Goal: Task Accomplishment & Management: Use online tool/utility

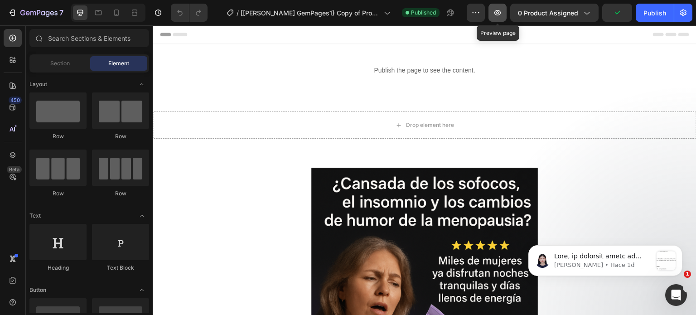
click at [498, 10] on icon "button" at bounding box center [497, 12] width 7 height 5
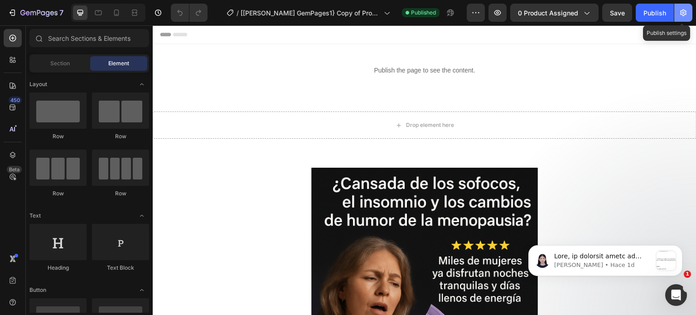
click at [691, 12] on button "button" at bounding box center [683, 13] width 18 height 18
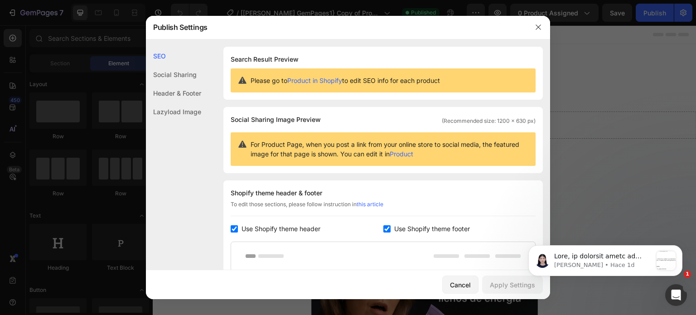
click at [233, 229] on input "checkbox" at bounding box center [234, 228] width 7 height 7
checkbox input "false"
click at [383, 229] on input "checkbox" at bounding box center [386, 228] width 7 height 7
checkbox input "false"
click at [498, 285] on div "Apply Settings" at bounding box center [512, 285] width 45 height 10
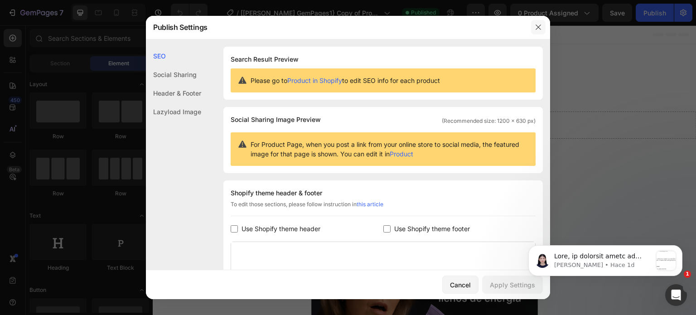
click at [538, 27] on icon "button" at bounding box center [538, 27] width 7 height 7
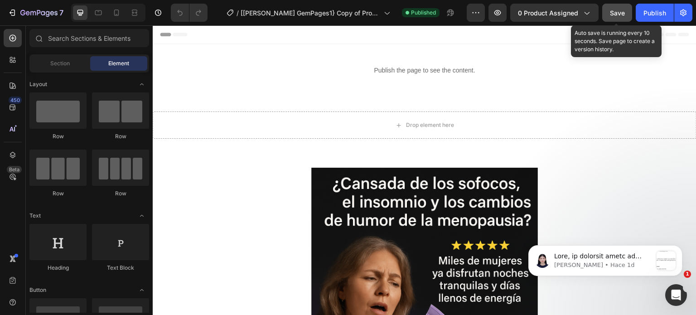
click at [619, 12] on span "Save" at bounding box center [617, 13] width 15 height 8
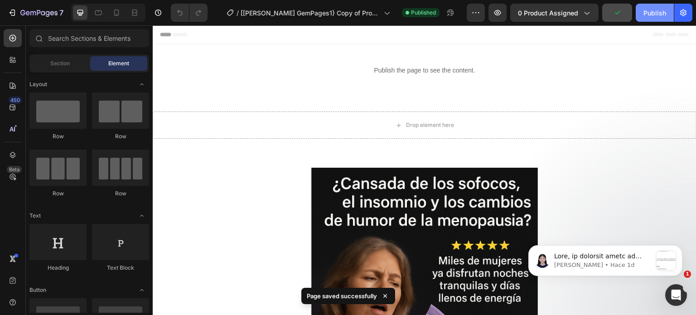
click at [657, 15] on div "Publish" at bounding box center [654, 13] width 23 height 10
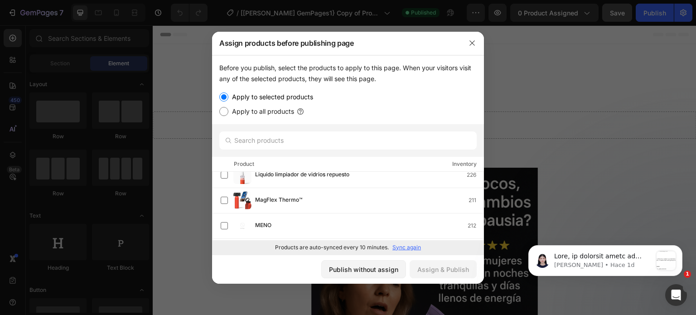
scroll to position [816, 0]
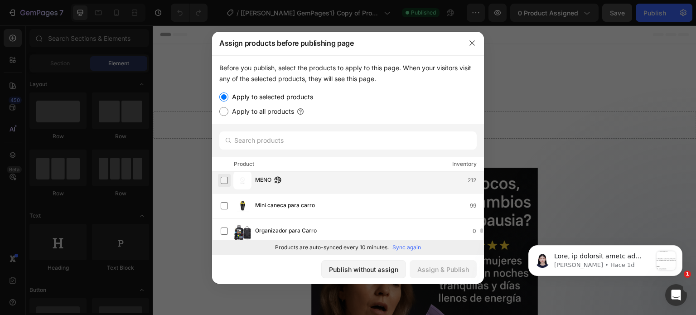
click at [225, 179] on label at bounding box center [224, 180] width 7 height 7
click at [429, 272] on div "Assign & Publish" at bounding box center [443, 270] width 52 height 10
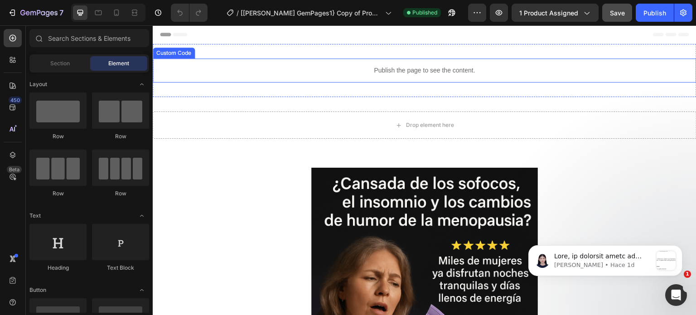
click at [582, 64] on div "Publish the page to see the content." at bounding box center [425, 70] width 544 height 24
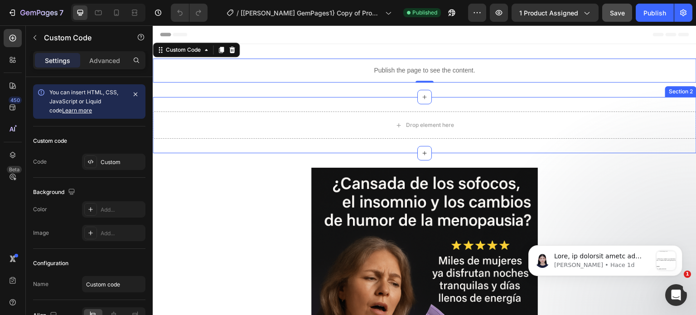
click at [534, 98] on div "Drop element here Section 2" at bounding box center [425, 125] width 544 height 56
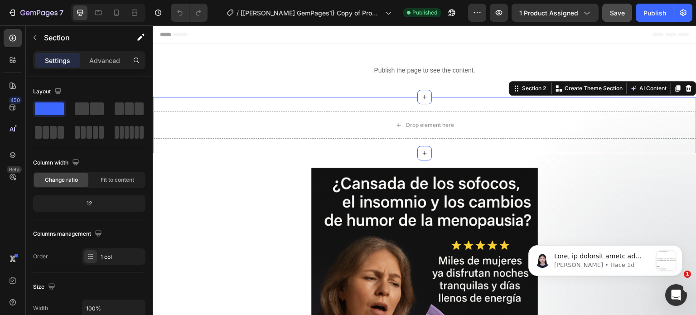
click at [685, 85] on icon at bounding box center [688, 88] width 7 height 7
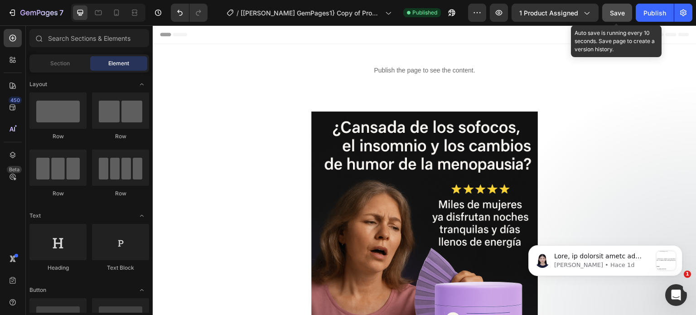
click at [625, 15] on button "Save" at bounding box center [617, 13] width 30 height 18
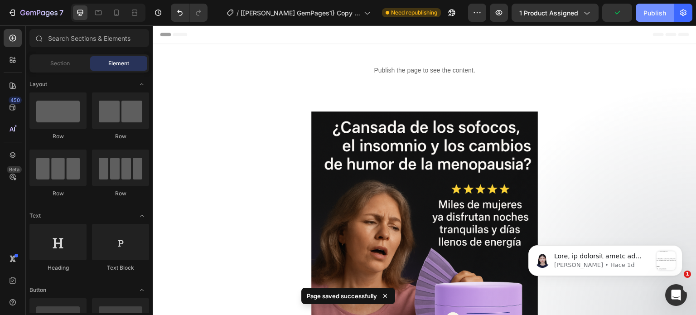
click at [652, 10] on div "Publish" at bounding box center [654, 13] width 23 height 10
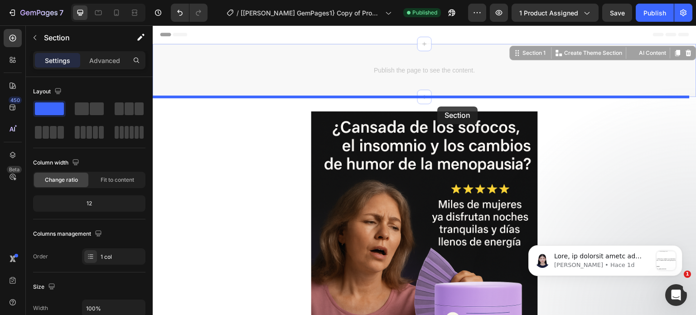
drag, startPoint x: 435, startPoint y: 95, endPoint x: 436, endPoint y: 103, distance: 7.9
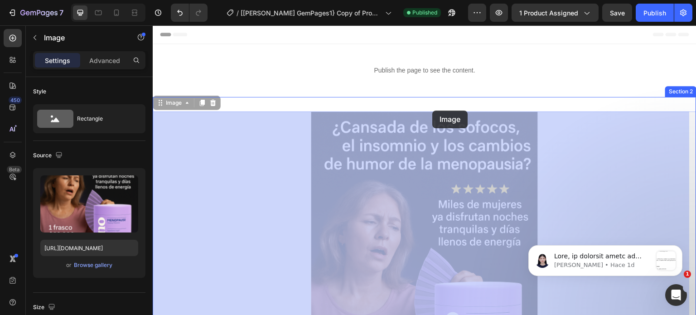
drag, startPoint x: 438, startPoint y: 129, endPoint x: 433, endPoint y: 111, distance: 19.2
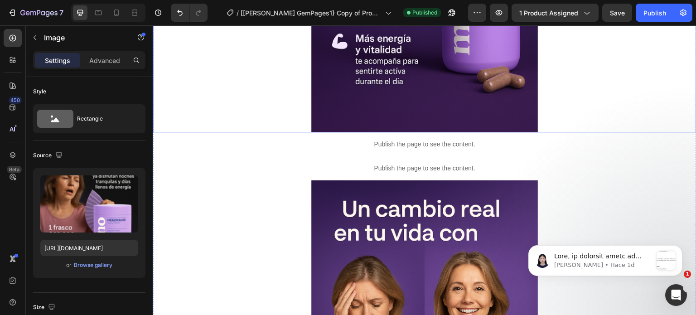
scroll to position [1586, 0]
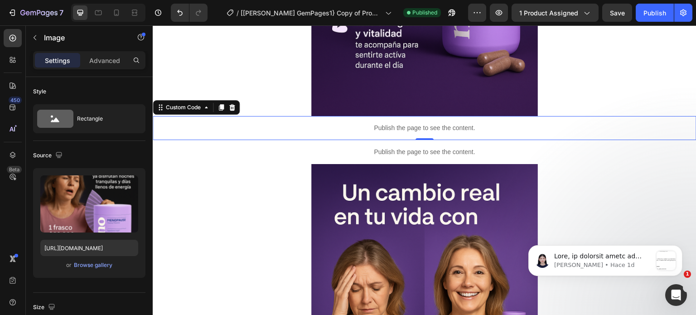
click at [400, 130] on p "Publish the page to see the content." at bounding box center [425, 128] width 544 height 10
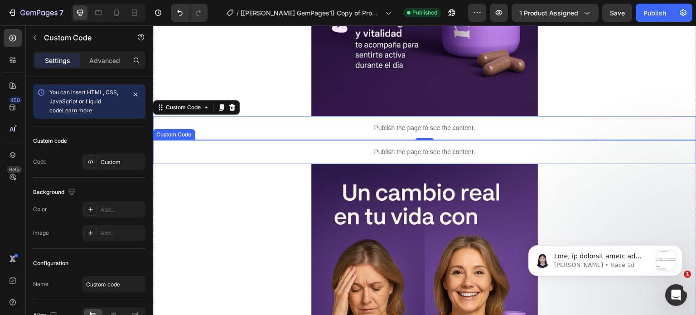
click at [411, 150] on p "Publish the page to see the content." at bounding box center [425, 152] width 544 height 10
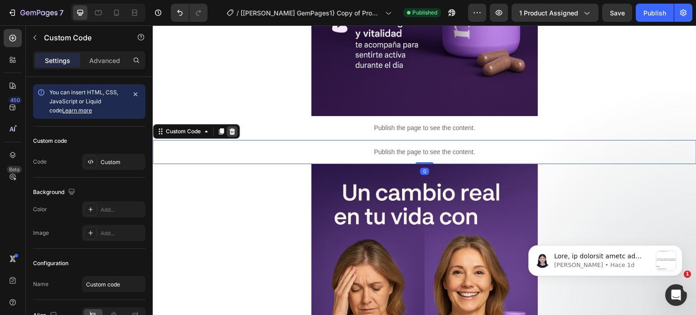
click at [230, 132] on icon at bounding box center [231, 131] width 7 height 7
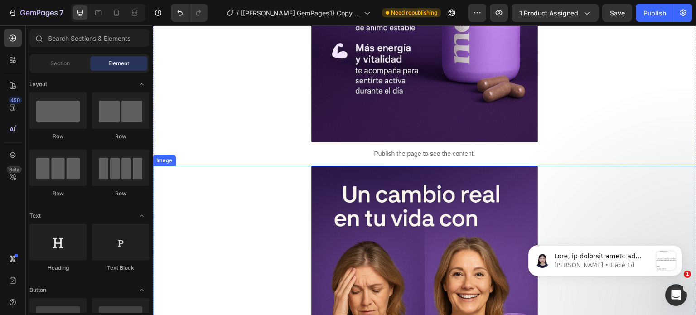
scroll to position [1541, 0]
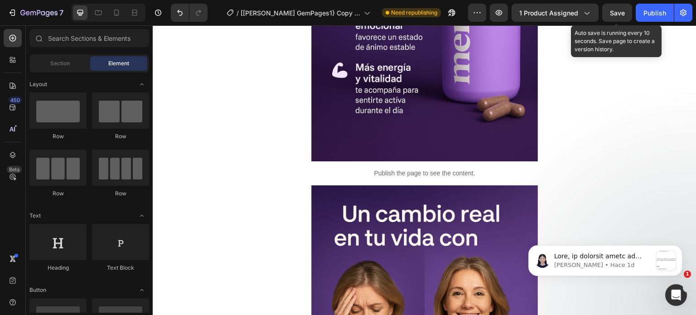
click at [613, 12] on span "Save" at bounding box center [617, 13] width 15 height 8
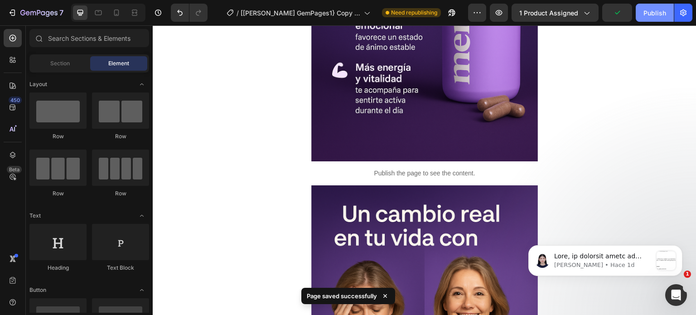
click at [641, 9] on button "Publish" at bounding box center [655, 13] width 38 height 18
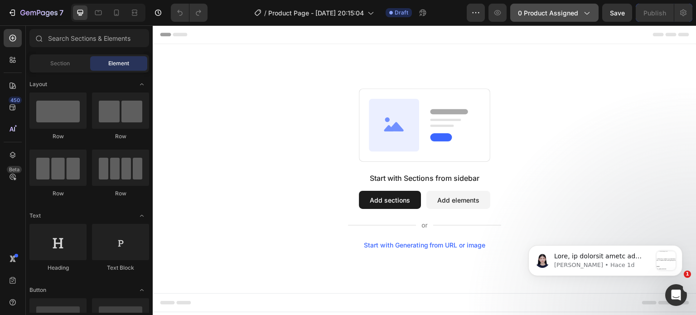
click at [571, 13] on span "0 product assigned" at bounding box center [548, 13] width 60 height 10
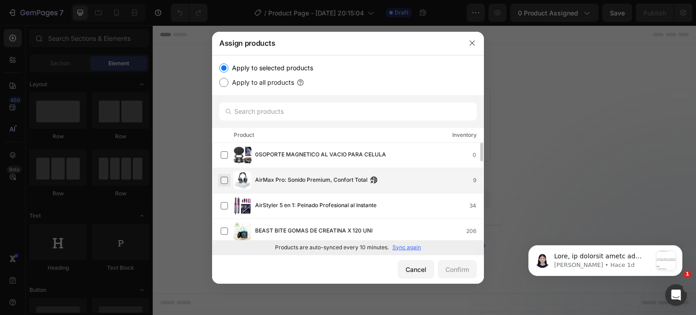
click at [221, 180] on label at bounding box center [224, 180] width 7 height 7
click at [470, 266] on button "Confirm" at bounding box center [457, 269] width 39 height 18
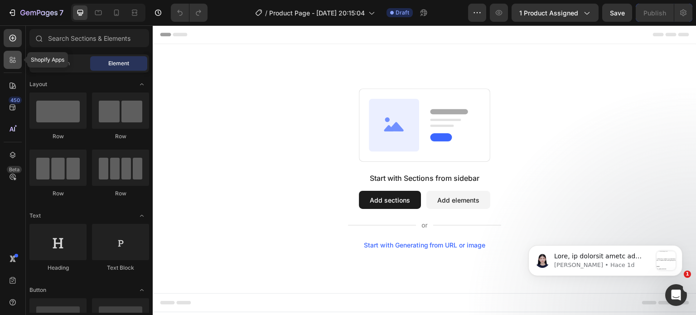
click at [11, 63] on icon at bounding box center [12, 59] width 9 height 9
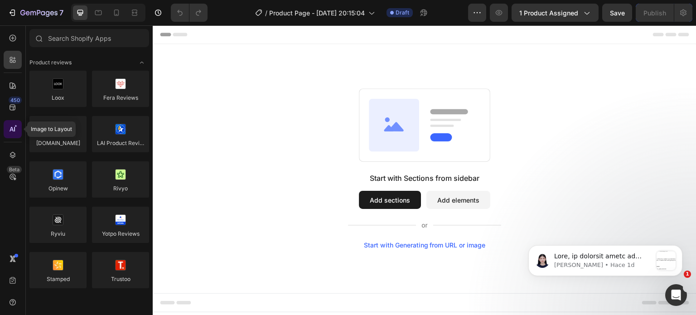
click at [16, 128] on icon at bounding box center [12, 129] width 9 height 9
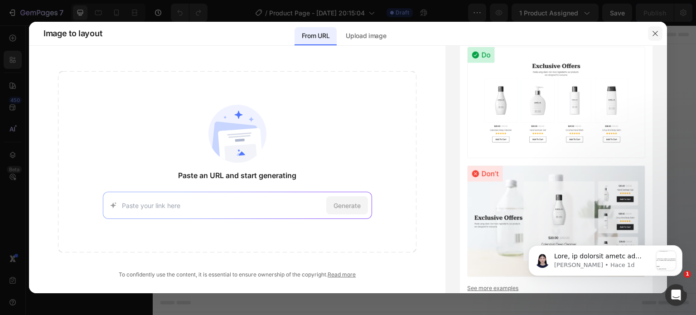
click at [653, 30] on icon "button" at bounding box center [655, 33] width 7 height 7
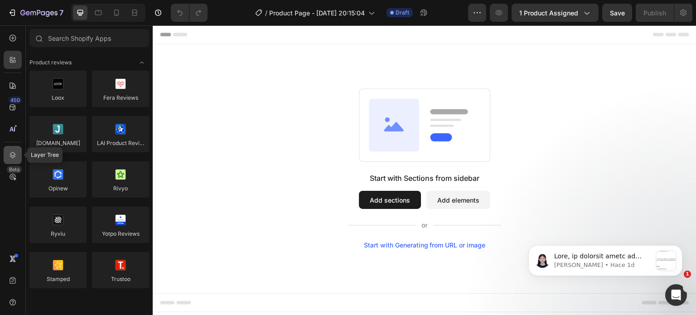
click at [15, 152] on icon at bounding box center [12, 154] width 9 height 9
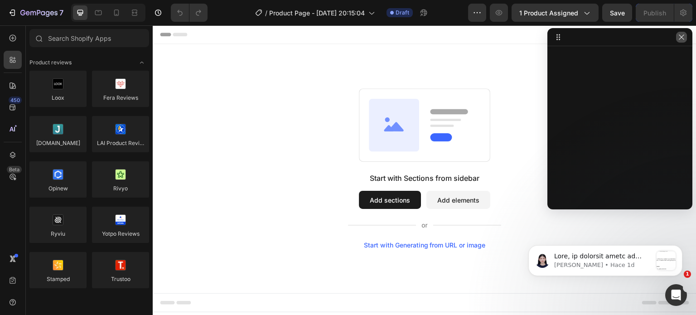
click at [683, 34] on icon "button" at bounding box center [681, 36] width 5 height 5
